Goal: Check status: Check status

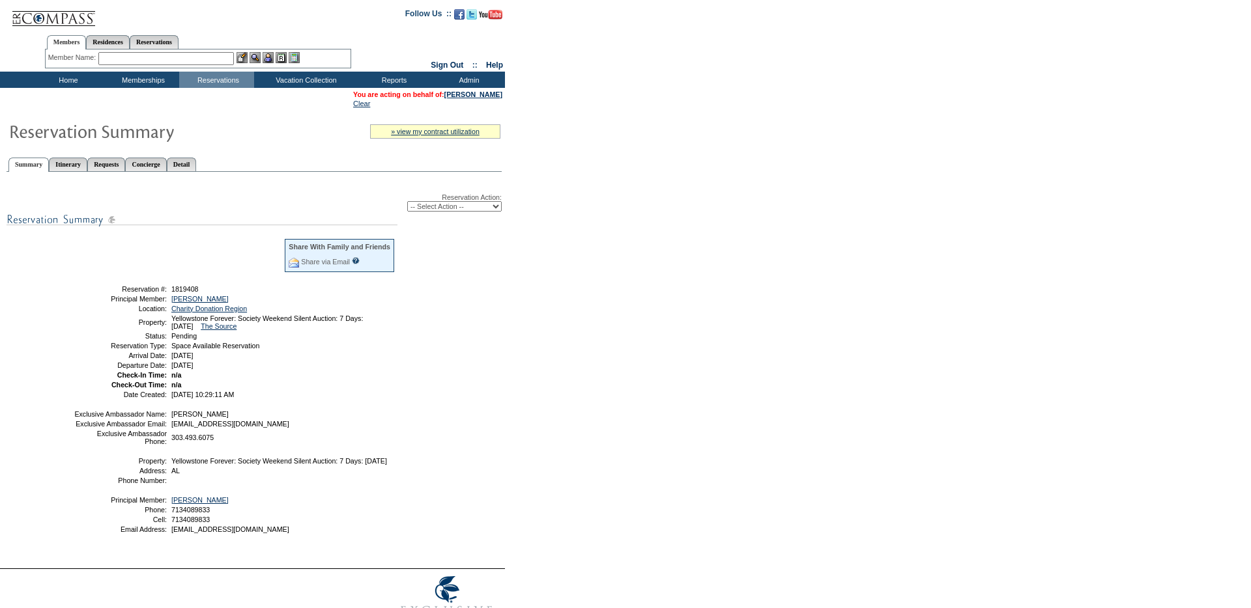
click at [192, 289] on span "1819408" at bounding box center [184, 289] width 27 height 8
copy span "1819408"
click at [454, 212] on select "-- Select Action -- Edit Alternate Property Modify Reservation Dates Modify Res…" at bounding box center [454, 206] width 94 height 10
select select "ConfirmRes"
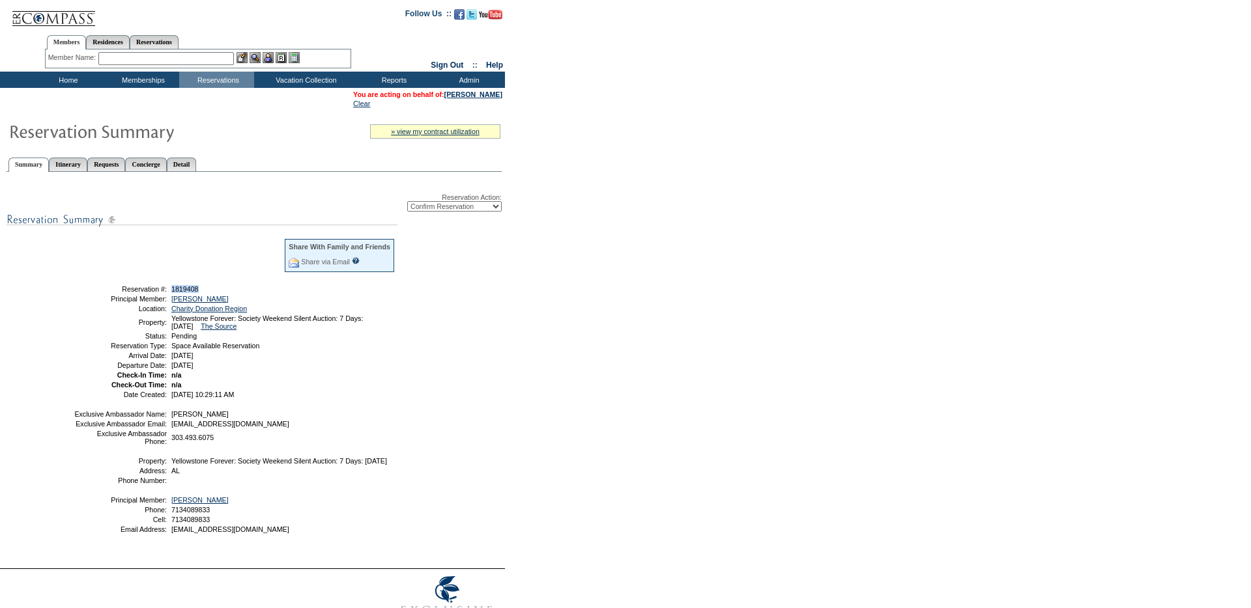
click at [407, 204] on select "-- Select Action -- Edit Alternate Property Modify Reservation Dates Modify Res…" at bounding box center [454, 206] width 94 height 10
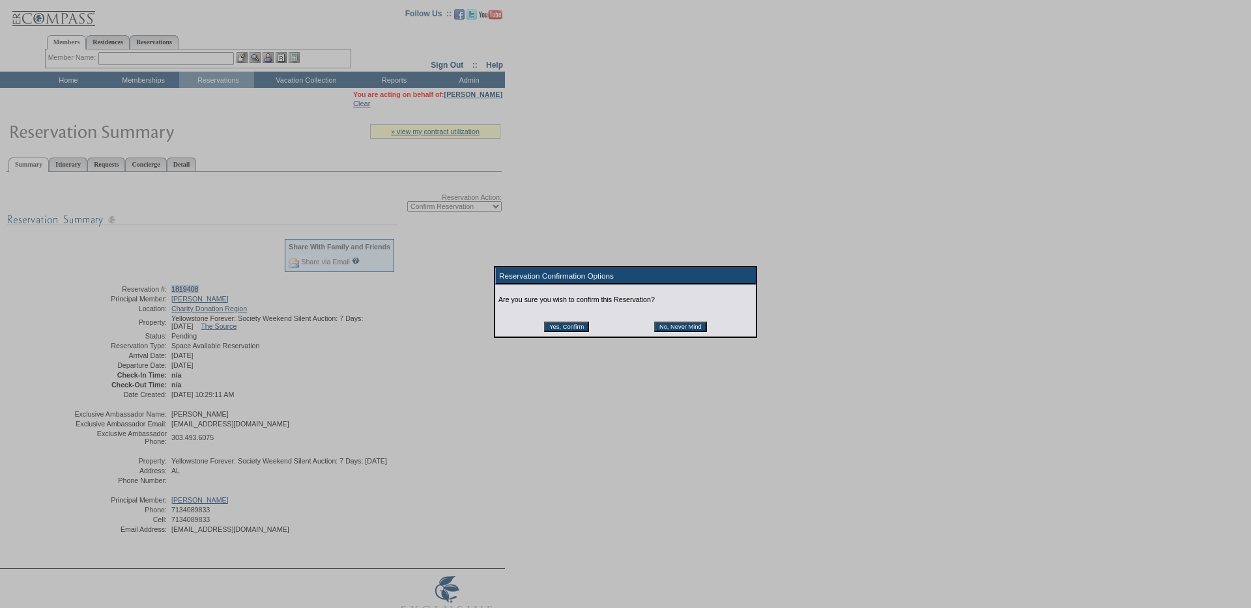
click at [549, 326] on input "Yes, Confirm" at bounding box center [566, 327] width 45 height 10
